Goal: Find specific page/section: Find specific page/section

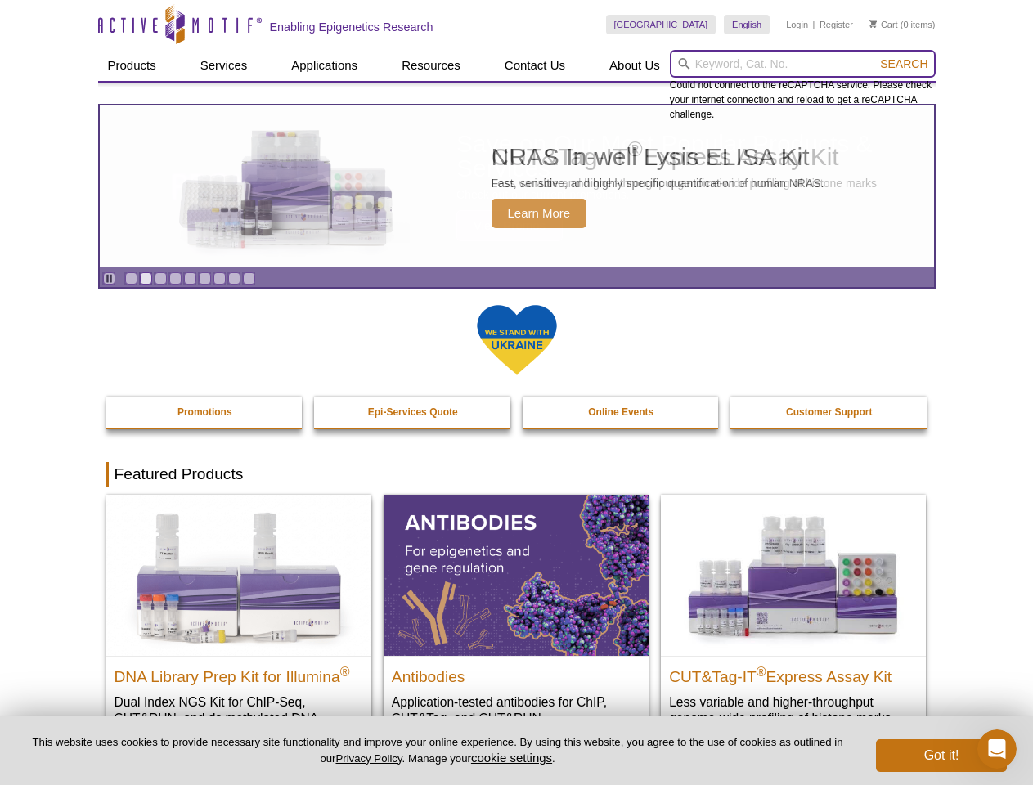
click at [803, 64] on input "search" at bounding box center [803, 64] width 266 height 28
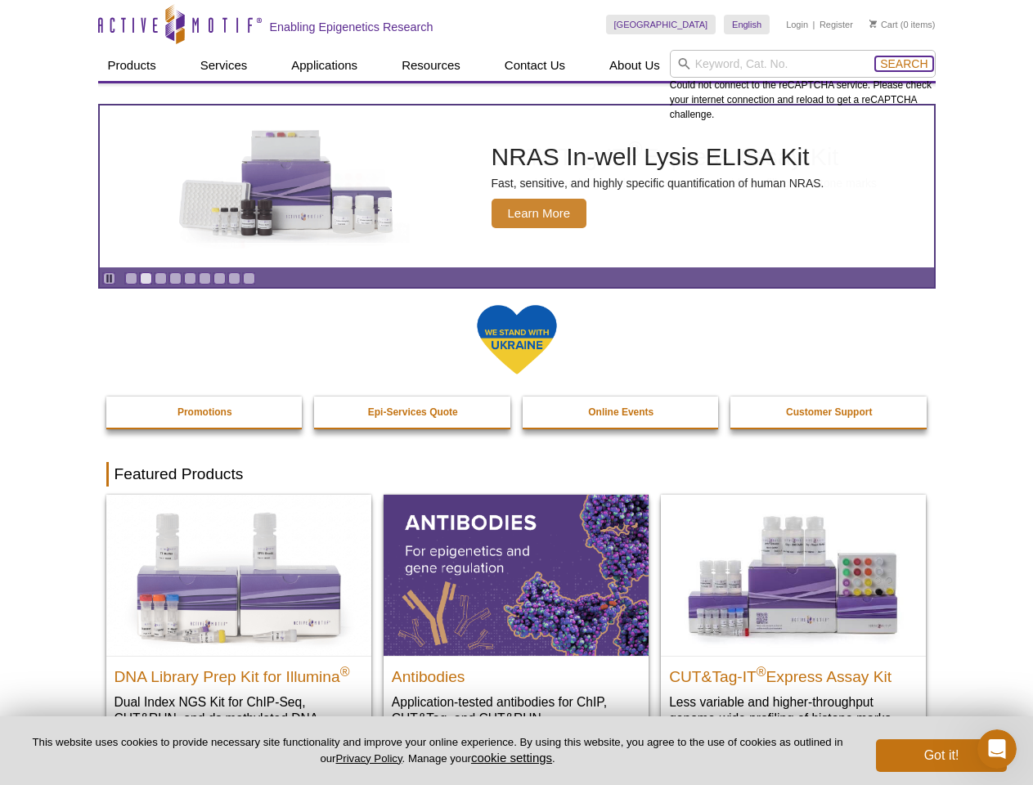
click at [904, 64] on span "Search" at bounding box center [903, 63] width 47 height 13
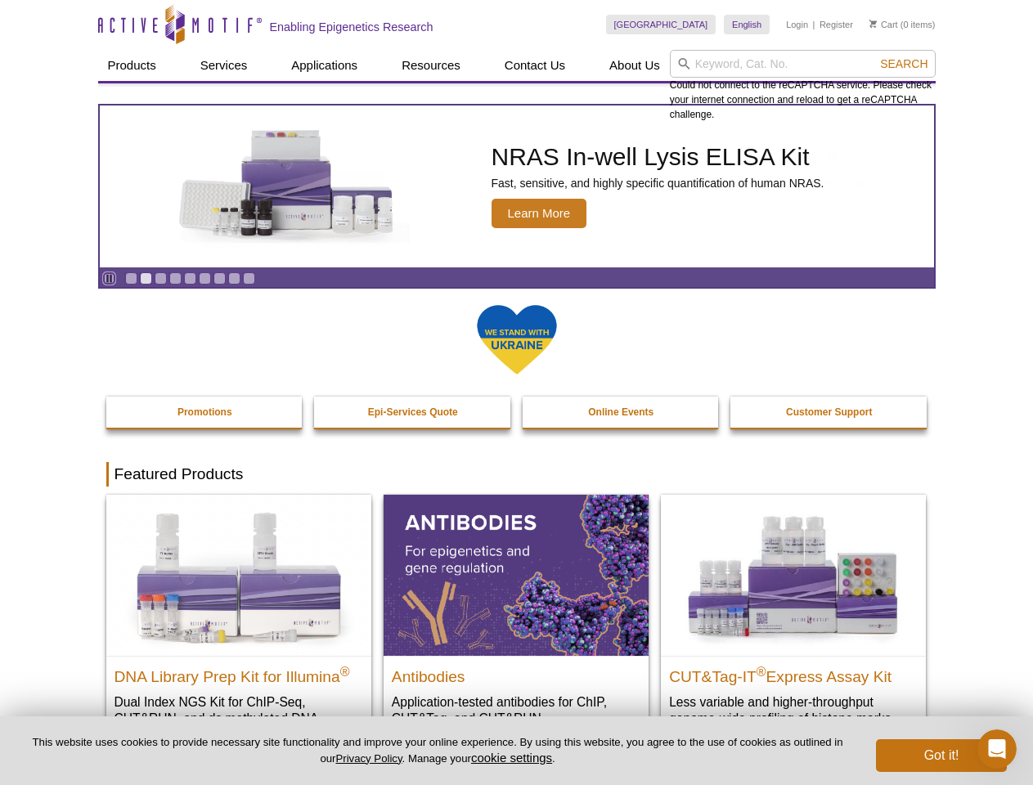
click at [109, 278] on icon "Pause" at bounding box center [109, 278] width 11 height 11
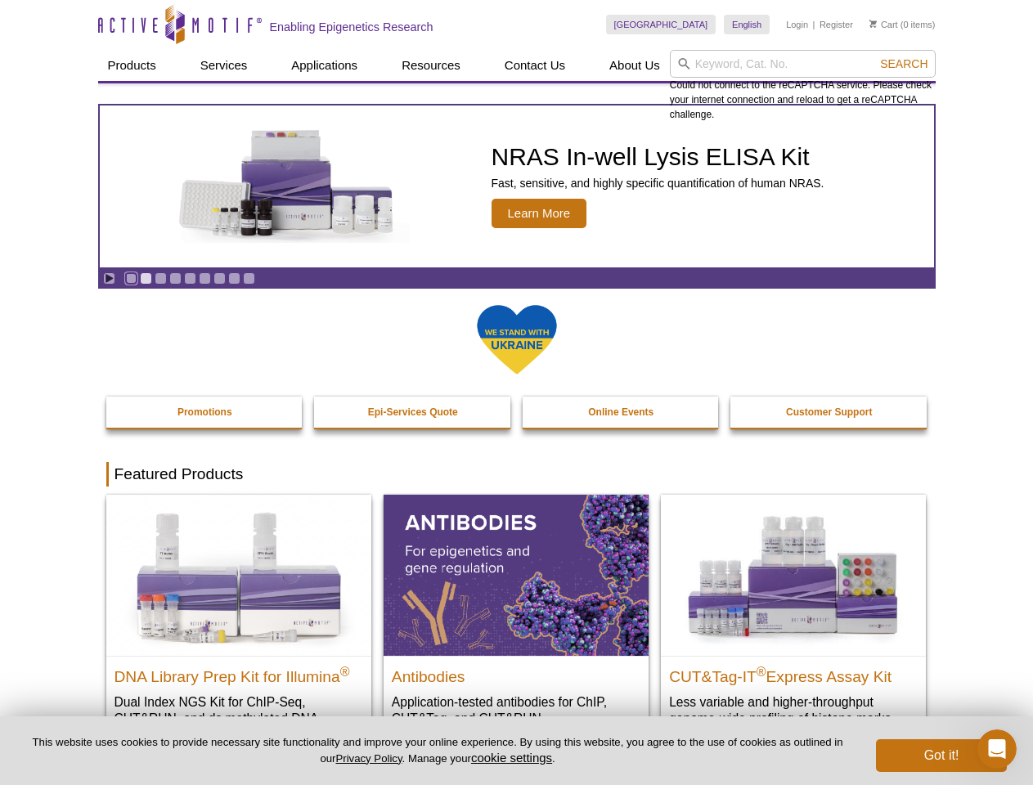
click at [131, 278] on link "Go to slide 1" at bounding box center [131, 278] width 12 height 12
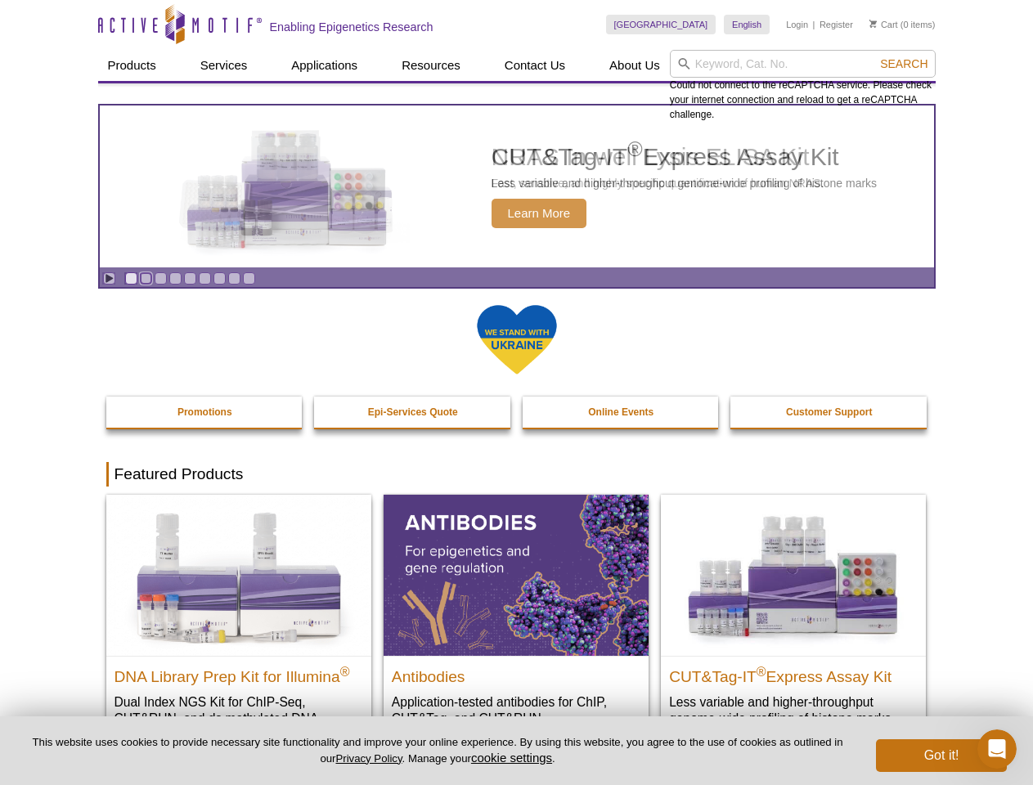
click at [146, 278] on link "Go to slide 2" at bounding box center [146, 278] width 12 height 12
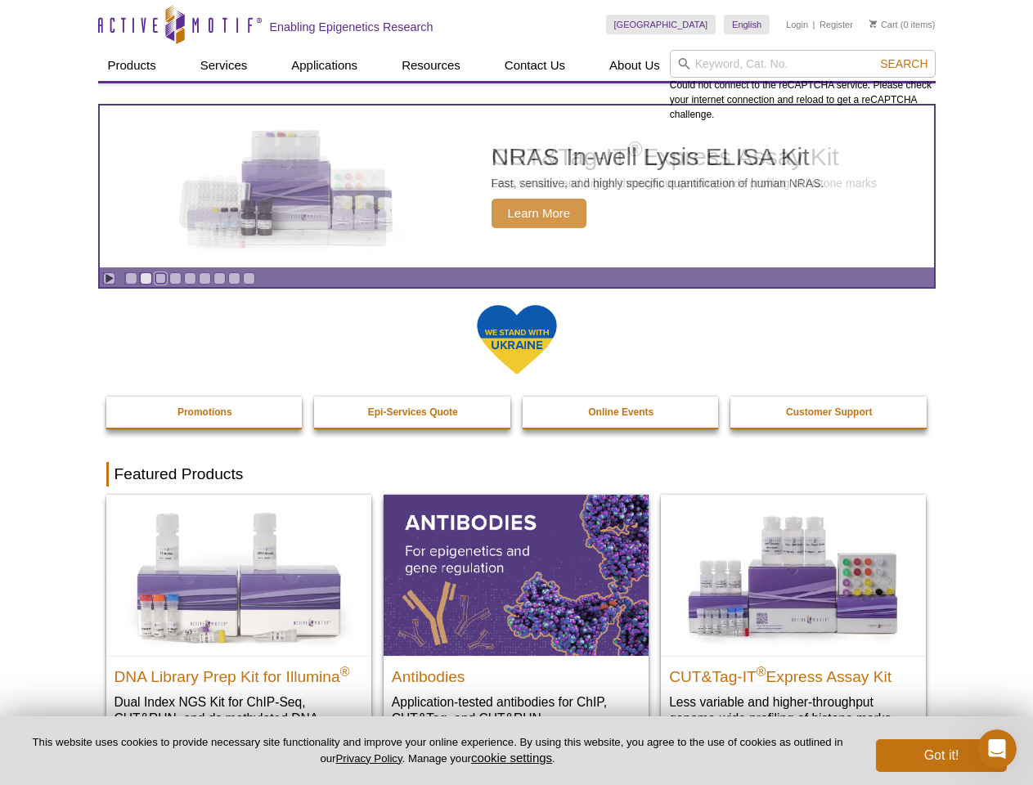
click at [160, 278] on link "Go to slide 3" at bounding box center [161, 278] width 12 height 12
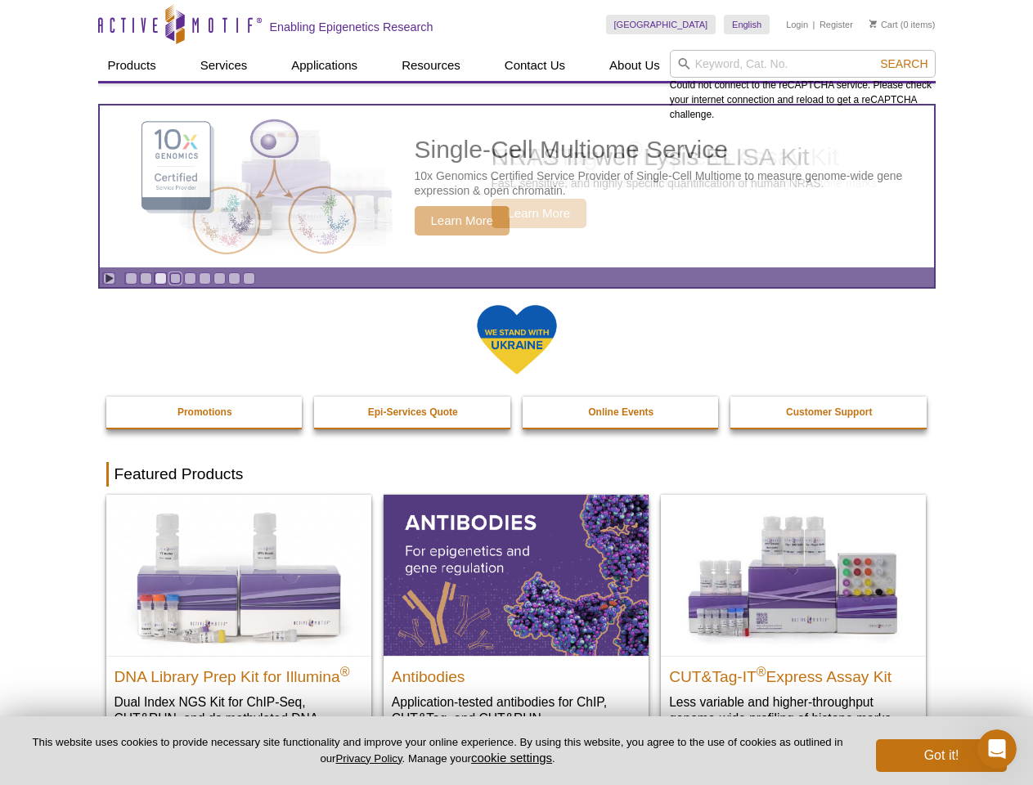
click at [175, 278] on link "Go to slide 4" at bounding box center [175, 278] width 12 height 12
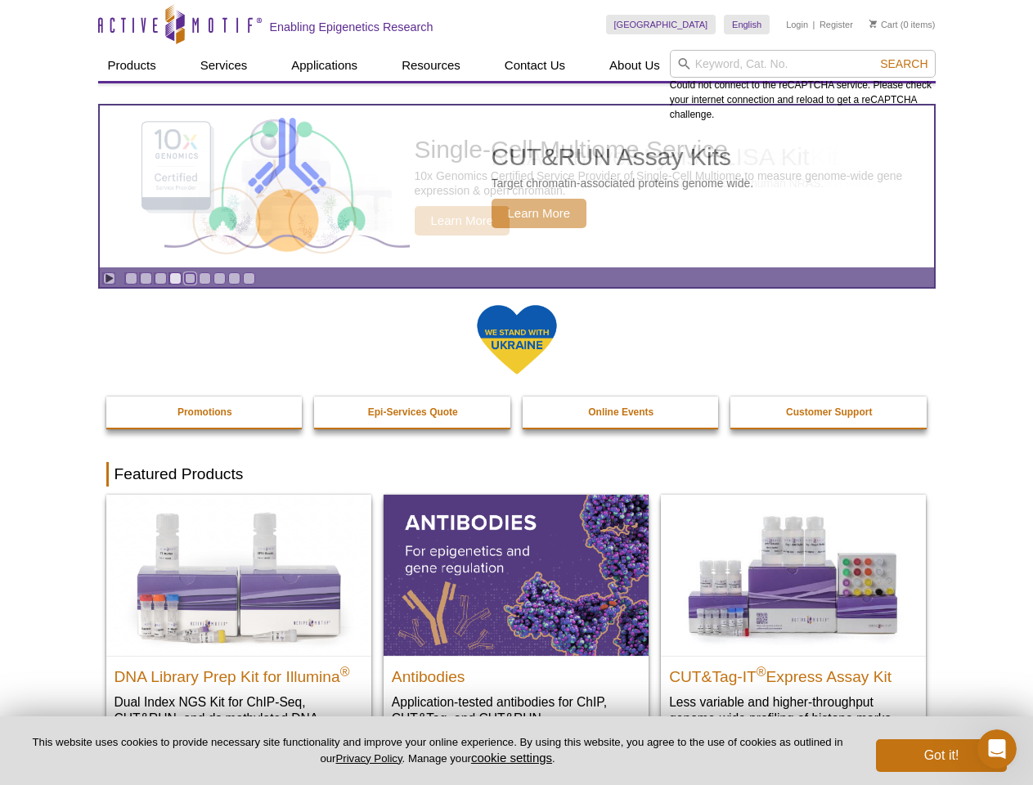
click at [190, 278] on link "Go to slide 5" at bounding box center [190, 278] width 12 height 12
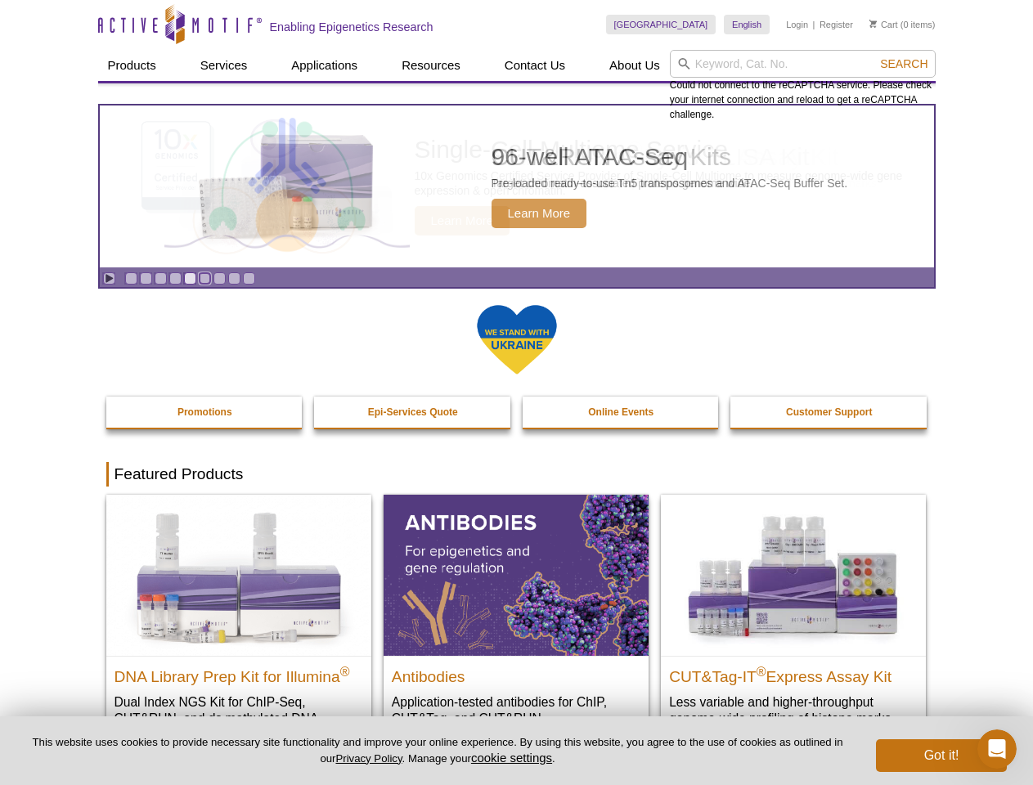
click at [205, 278] on link "Go to slide 6" at bounding box center [205, 278] width 12 height 12
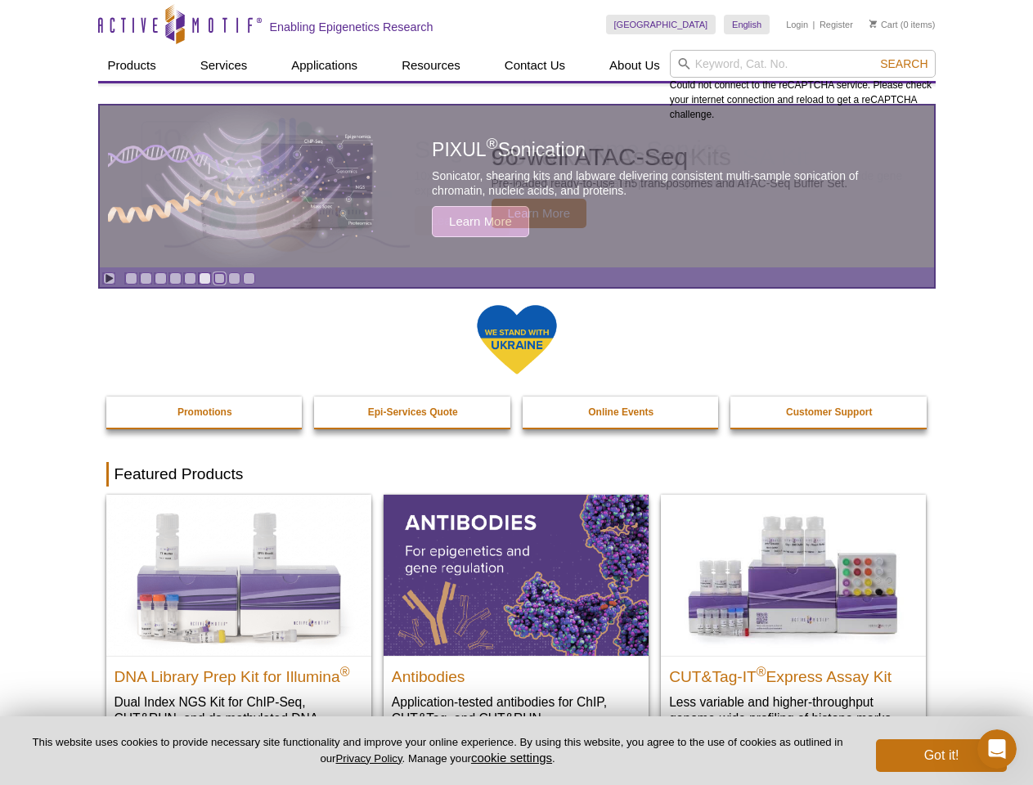
click at [219, 278] on link "Go to slide 7" at bounding box center [220, 278] width 12 height 12
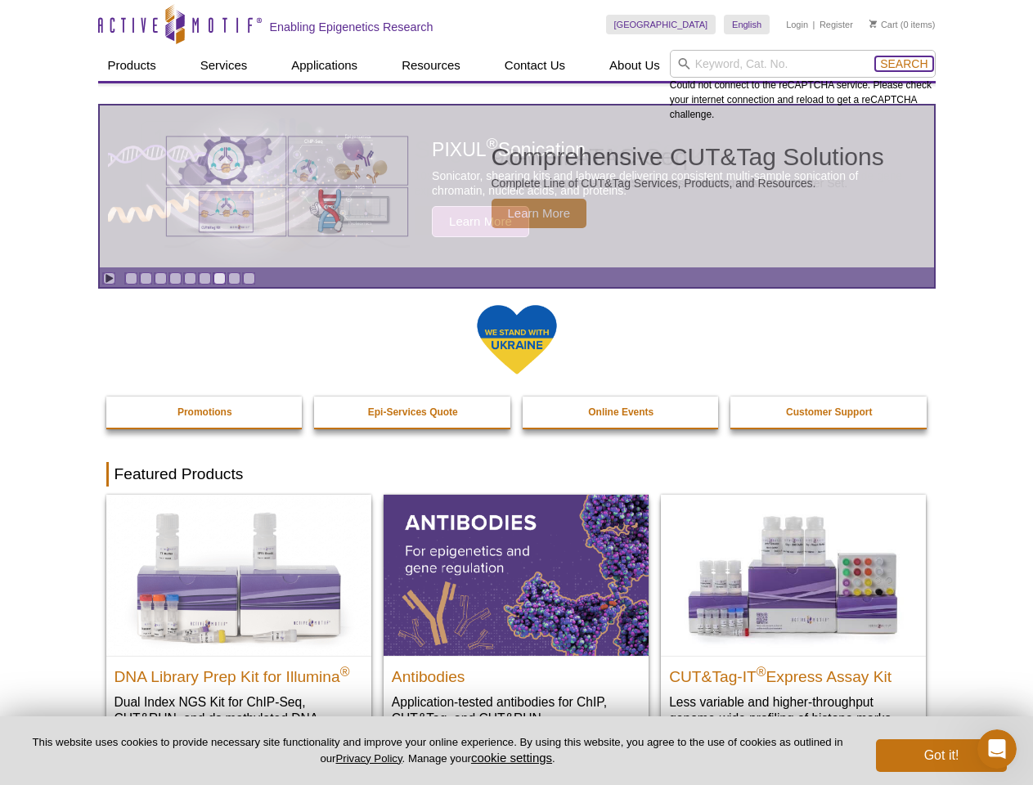
click at [904, 64] on span "Search" at bounding box center [903, 63] width 47 height 13
